Goal: Contribute content: Add original content to the website for others to see

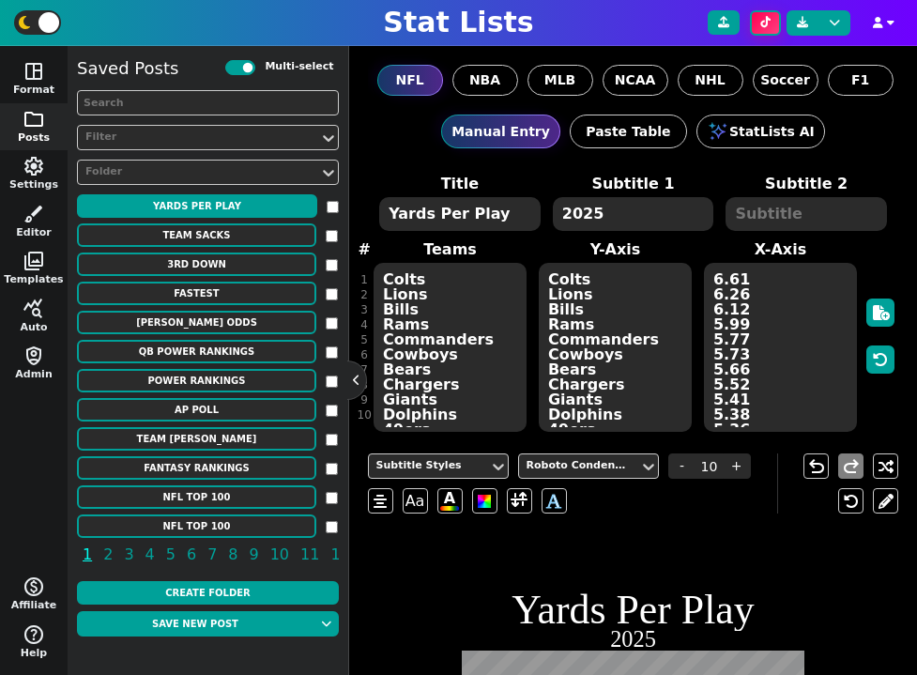
scroll to position [73, 0]
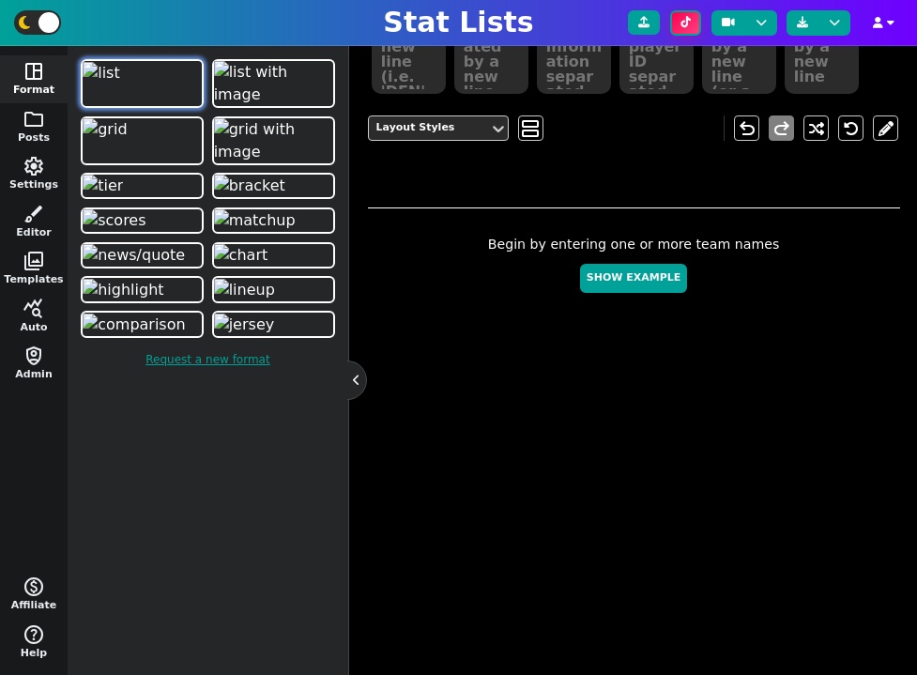
scroll to position [383, 0]
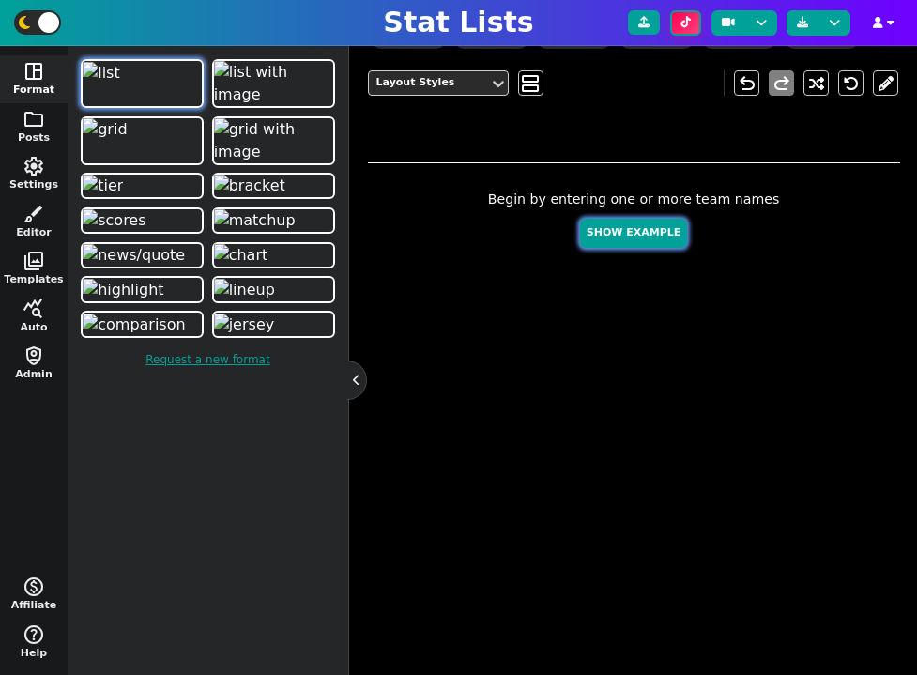
click at [646, 243] on button "Show Example" at bounding box center [633, 233] width 107 height 29
type textarea "Example Post"
type textarea "Random"
type textarea "SF DET GB [PERSON_NAME] BUF KC DAL MIA JAX"
type textarea "[PERSON_NAME] [PERSON_NAME] [PERSON_NAME] [PERSON_NAME] [PERSON_NAME] [PERSON_N…"
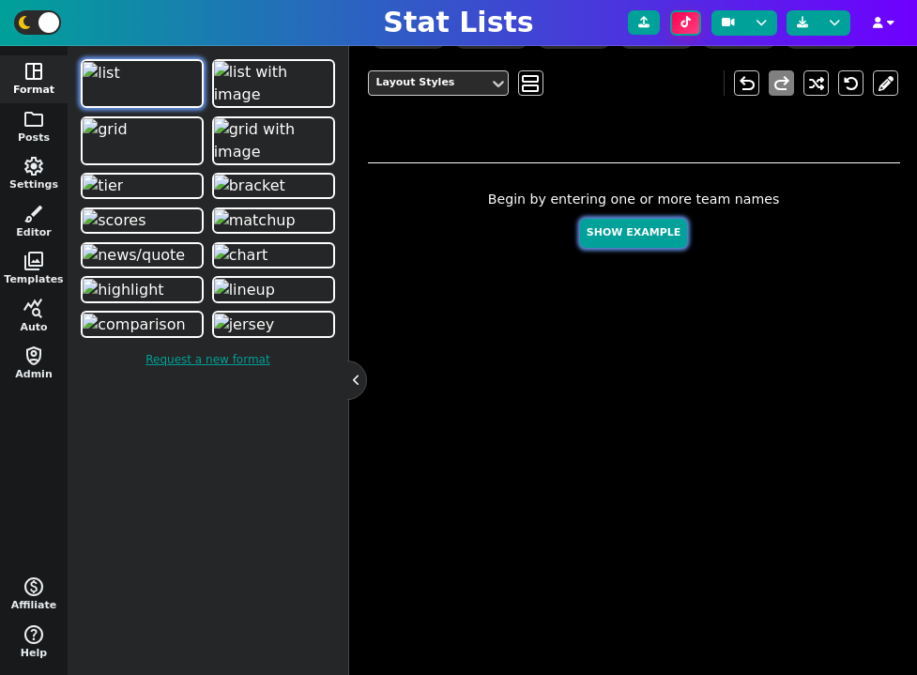
type textarea "660 421 373 369 296 284 189 172 149 141"
type textarea "4361741 3046779 4036378 3052587 4432577 3918298 3139477 2577417 4241479 4360310"
